Goal: Task Accomplishment & Management: Manage account settings

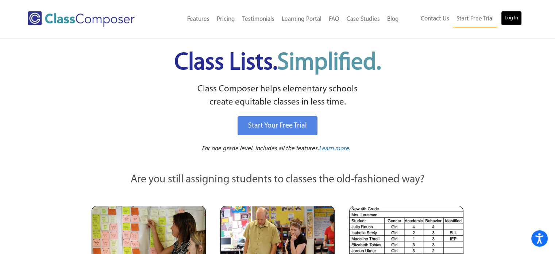
click at [508, 17] on link "Log In" at bounding box center [511, 18] width 21 height 15
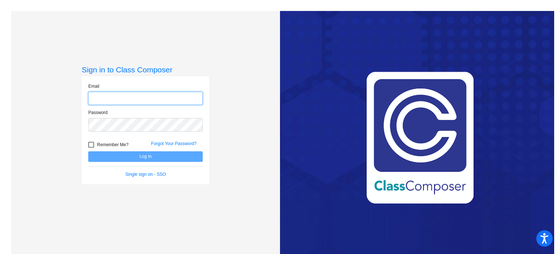
type input "mwoitas@stpeterschools.org"
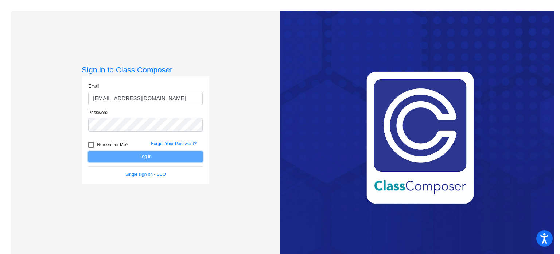
click at [173, 159] on button "Log In" at bounding box center [145, 156] width 115 height 11
